Goal: Task Accomplishment & Management: Manage account settings

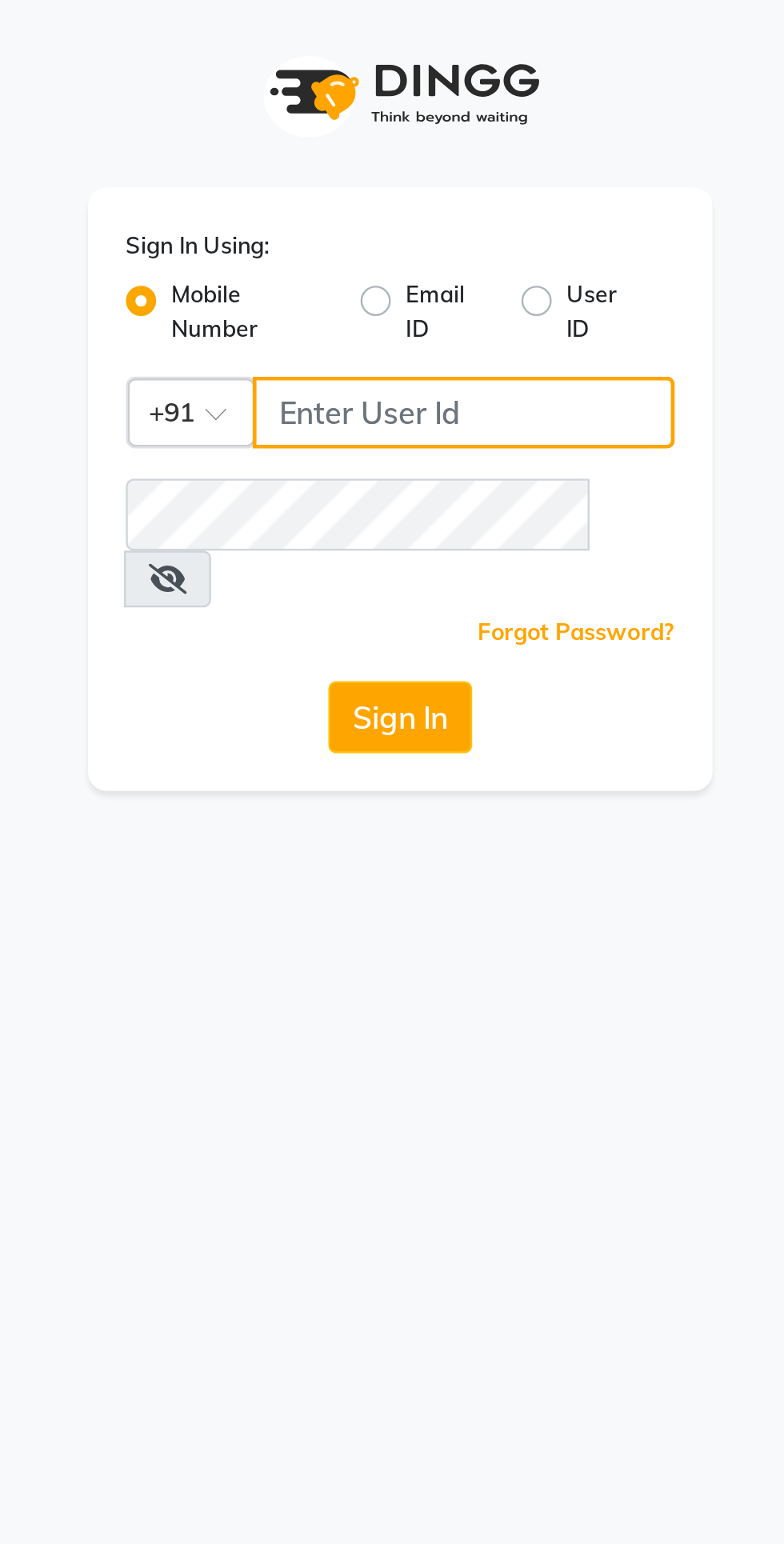
click at [386, 167] on input "Username" at bounding box center [418, 174] width 178 height 30
type input "9649241517"
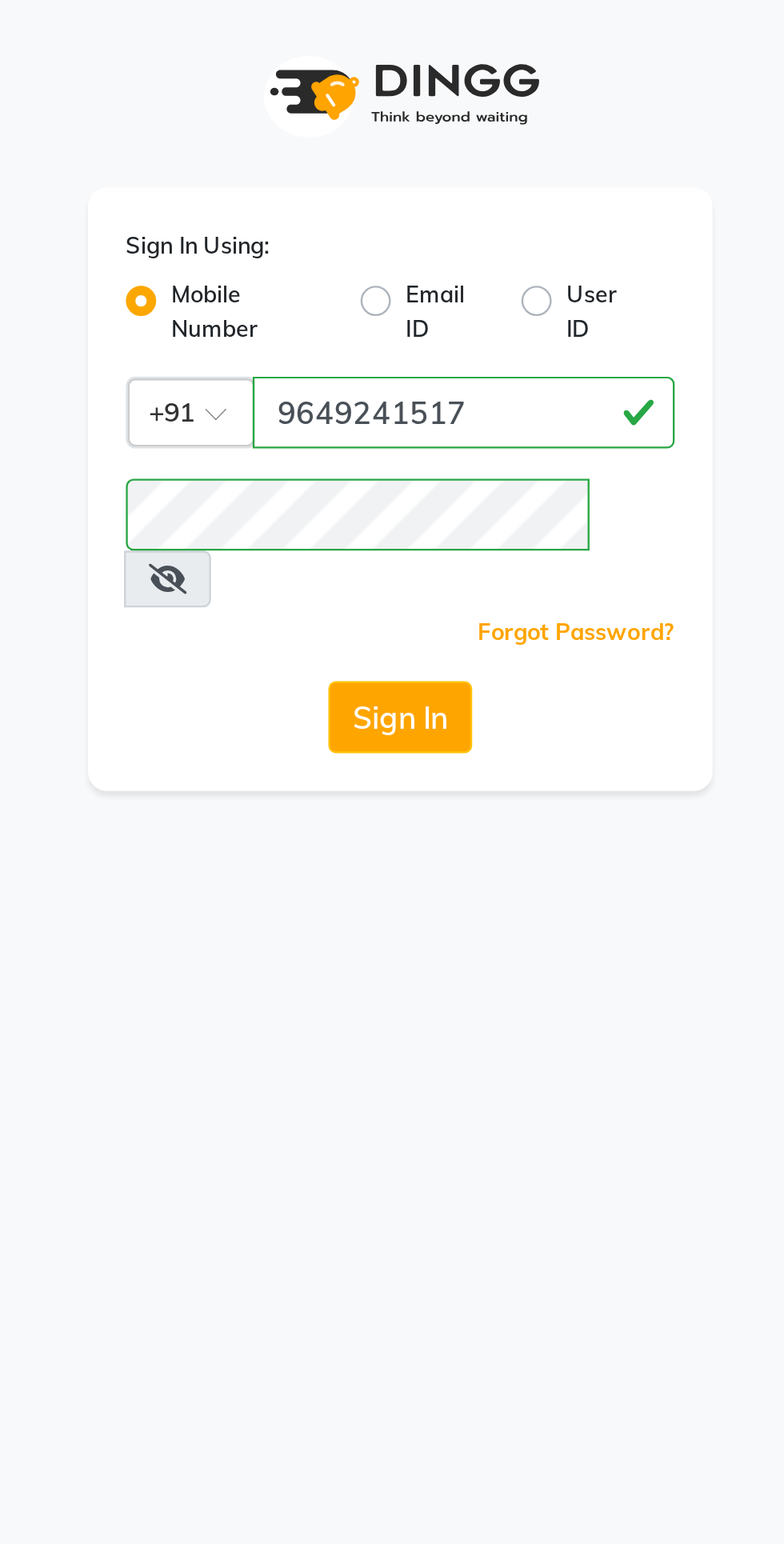
click at [381, 288] on button "Sign In" at bounding box center [392, 303] width 61 height 30
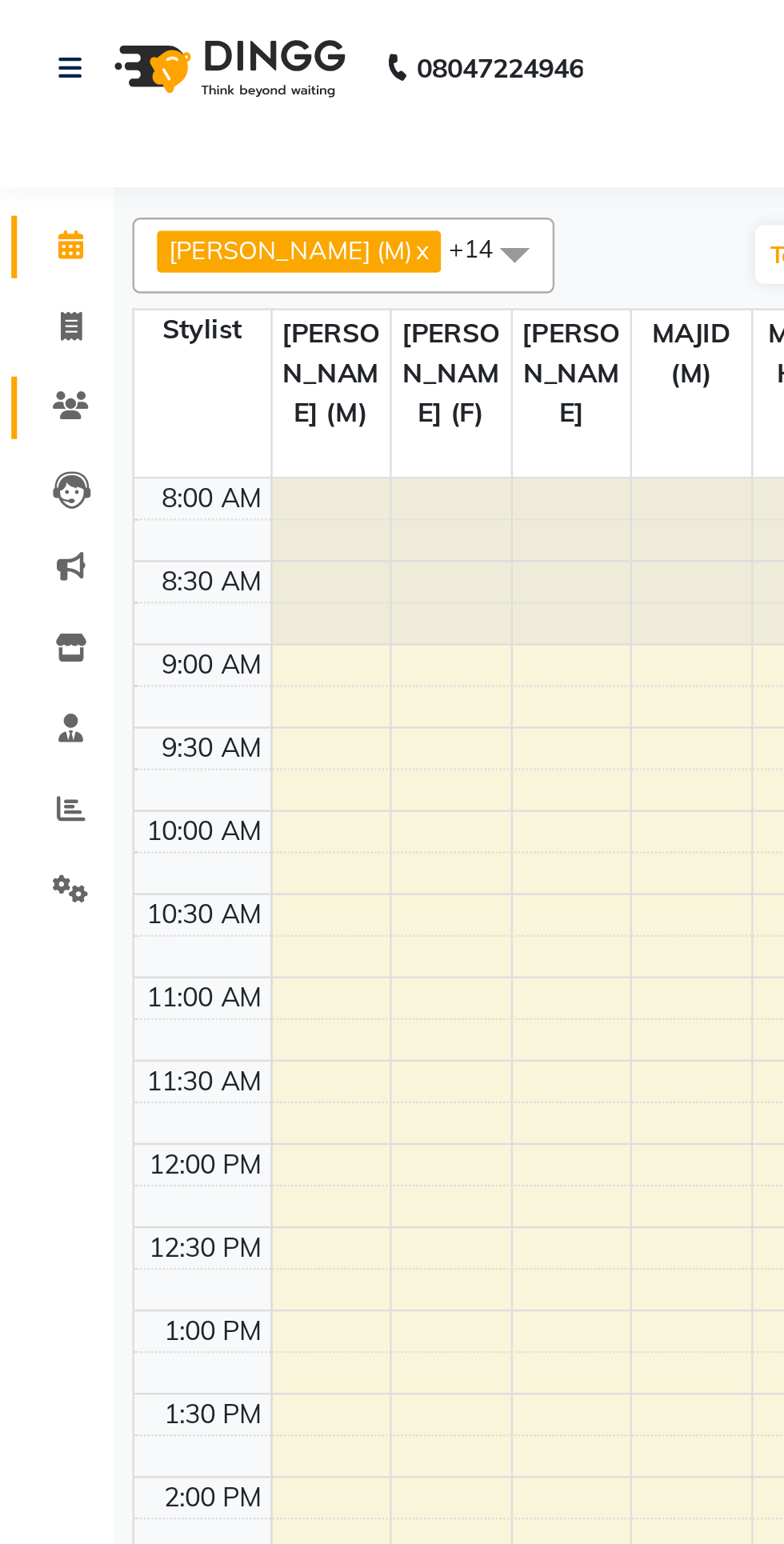
click at [26, 181] on link "Clients" at bounding box center [24, 172] width 39 height 26
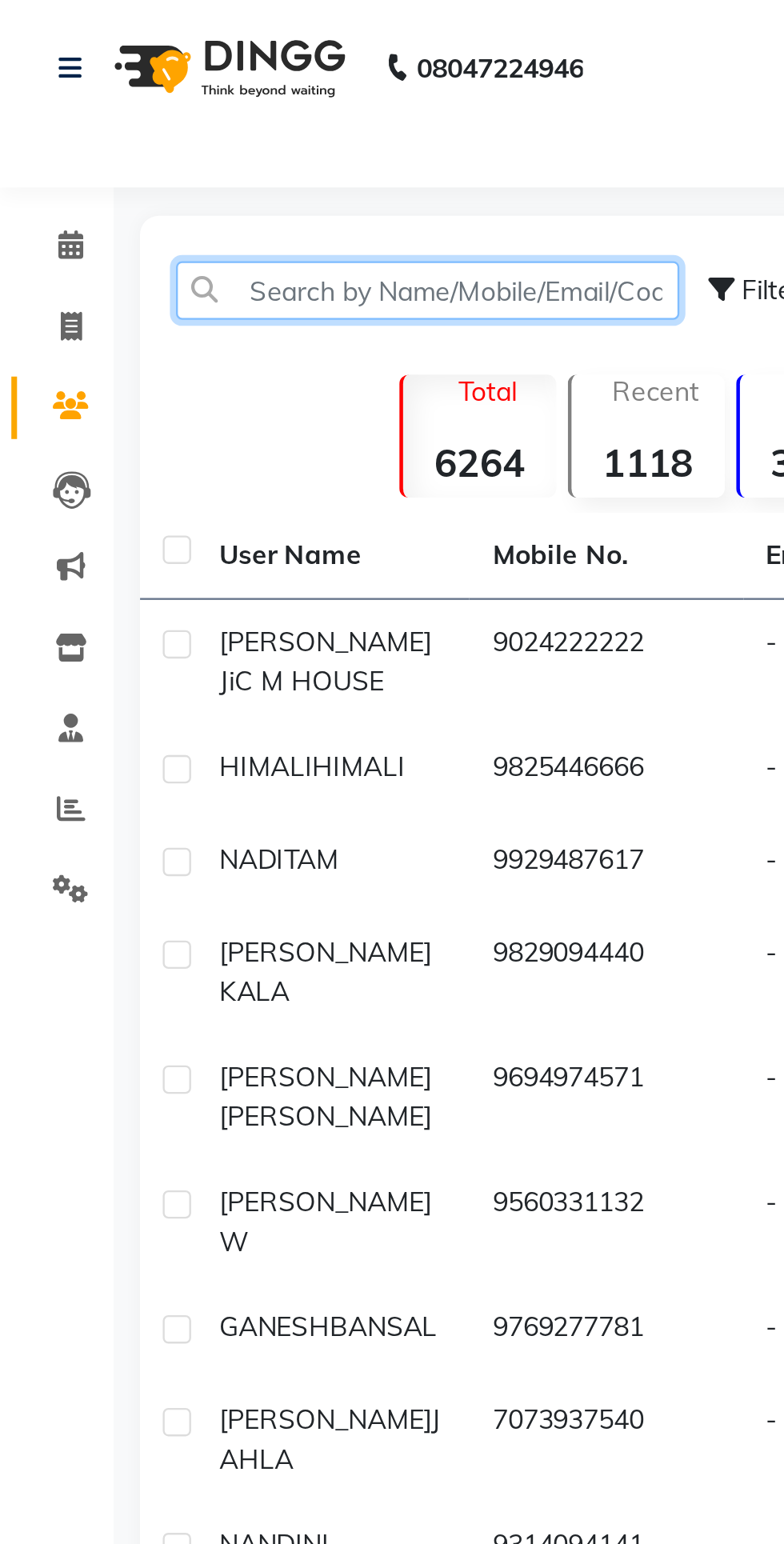
click at [112, 128] on input "text" at bounding box center [180, 123] width 212 height 25
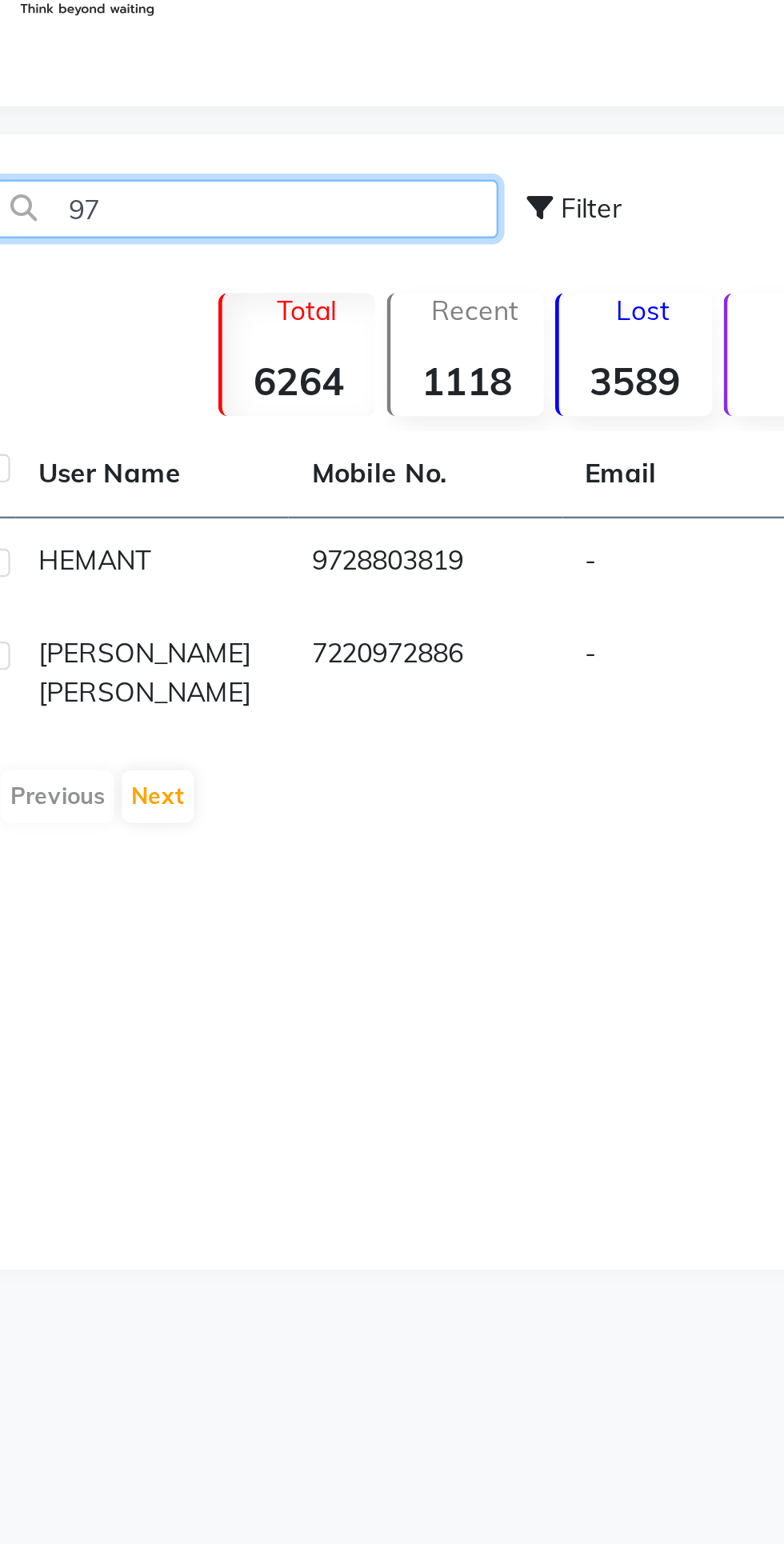
type input "9"
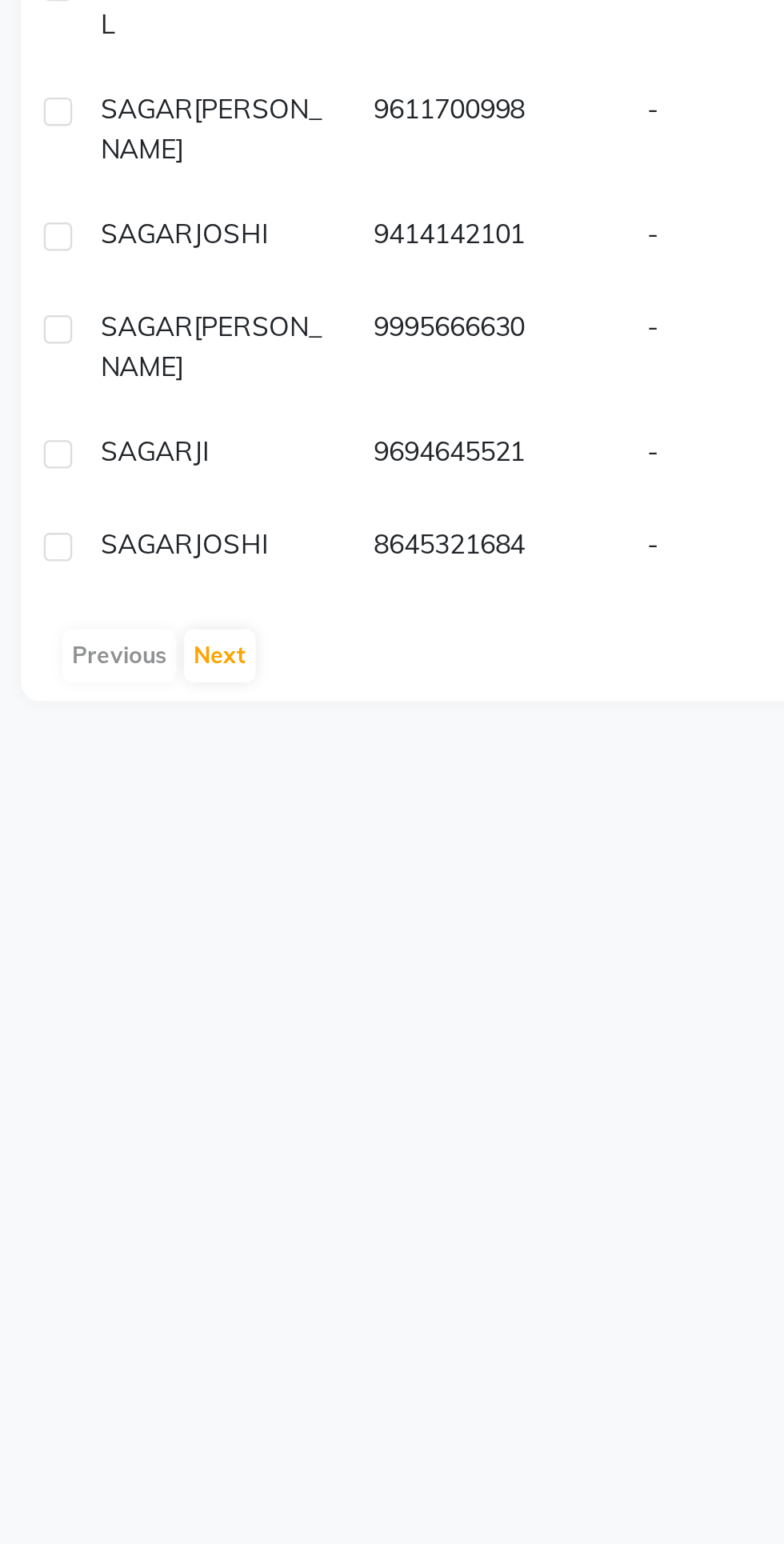
type input "Sagar"
